Goal: Navigation & Orientation: Find specific page/section

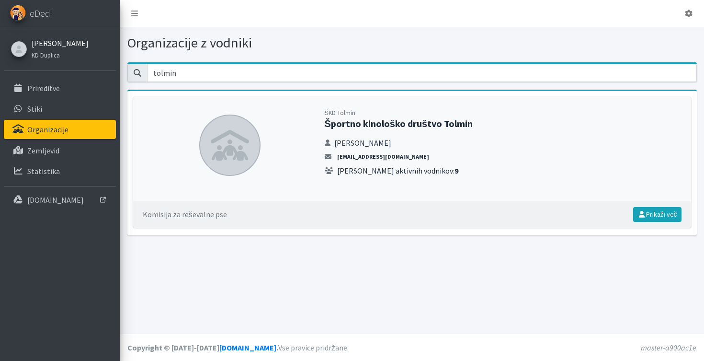
click at [59, 47] on link "[PERSON_NAME]" at bounding box center [60, 42] width 57 height 11
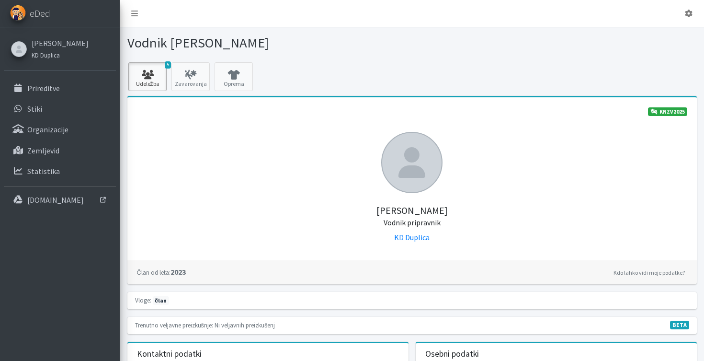
click at [152, 75] on icon at bounding box center [147, 75] width 33 height 10
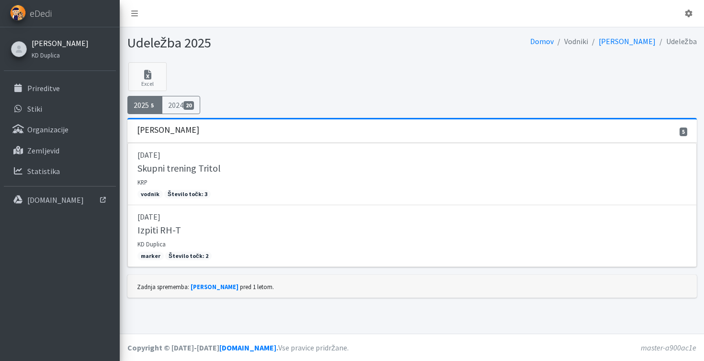
click at [69, 44] on link "[PERSON_NAME]" at bounding box center [60, 42] width 57 height 11
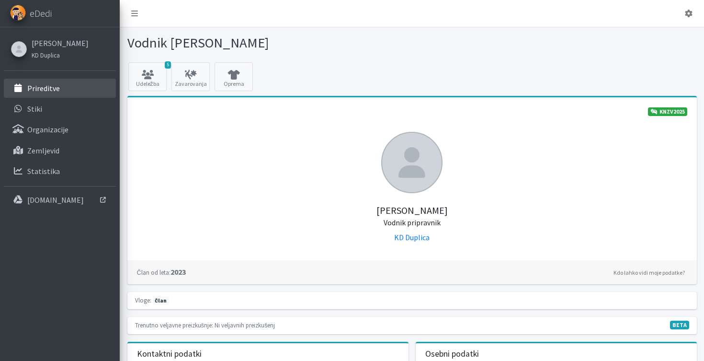
click at [54, 96] on link "Prireditve" at bounding box center [60, 88] width 112 height 19
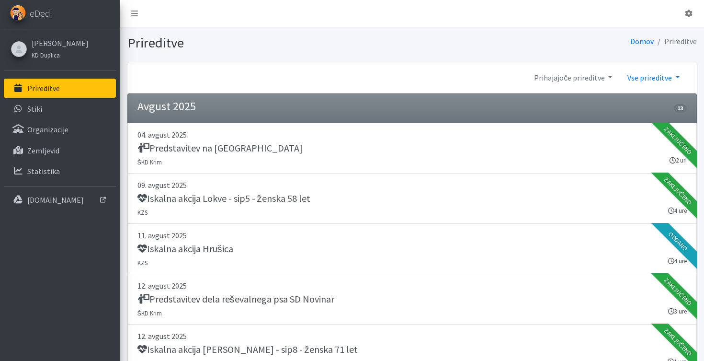
click at [651, 78] on link "Vse prireditve" at bounding box center [653, 77] width 67 height 19
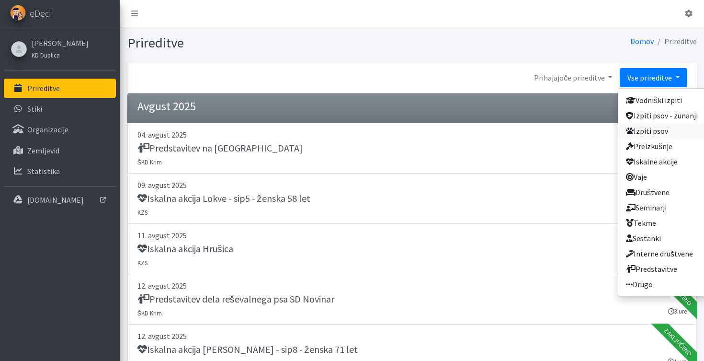
click at [659, 132] on link "Izpiti psov" at bounding box center [661, 130] width 87 height 15
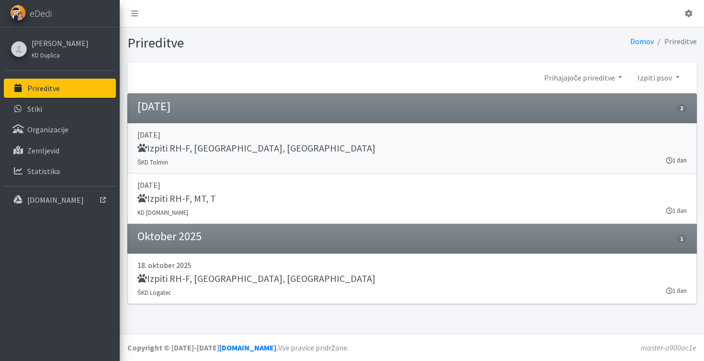
click at [191, 148] on h5 "Izpiti RH-F, [GEOGRAPHIC_DATA], [GEOGRAPHIC_DATA]" at bounding box center [256, 147] width 238 height 11
